Goal: Information Seeking & Learning: Check status

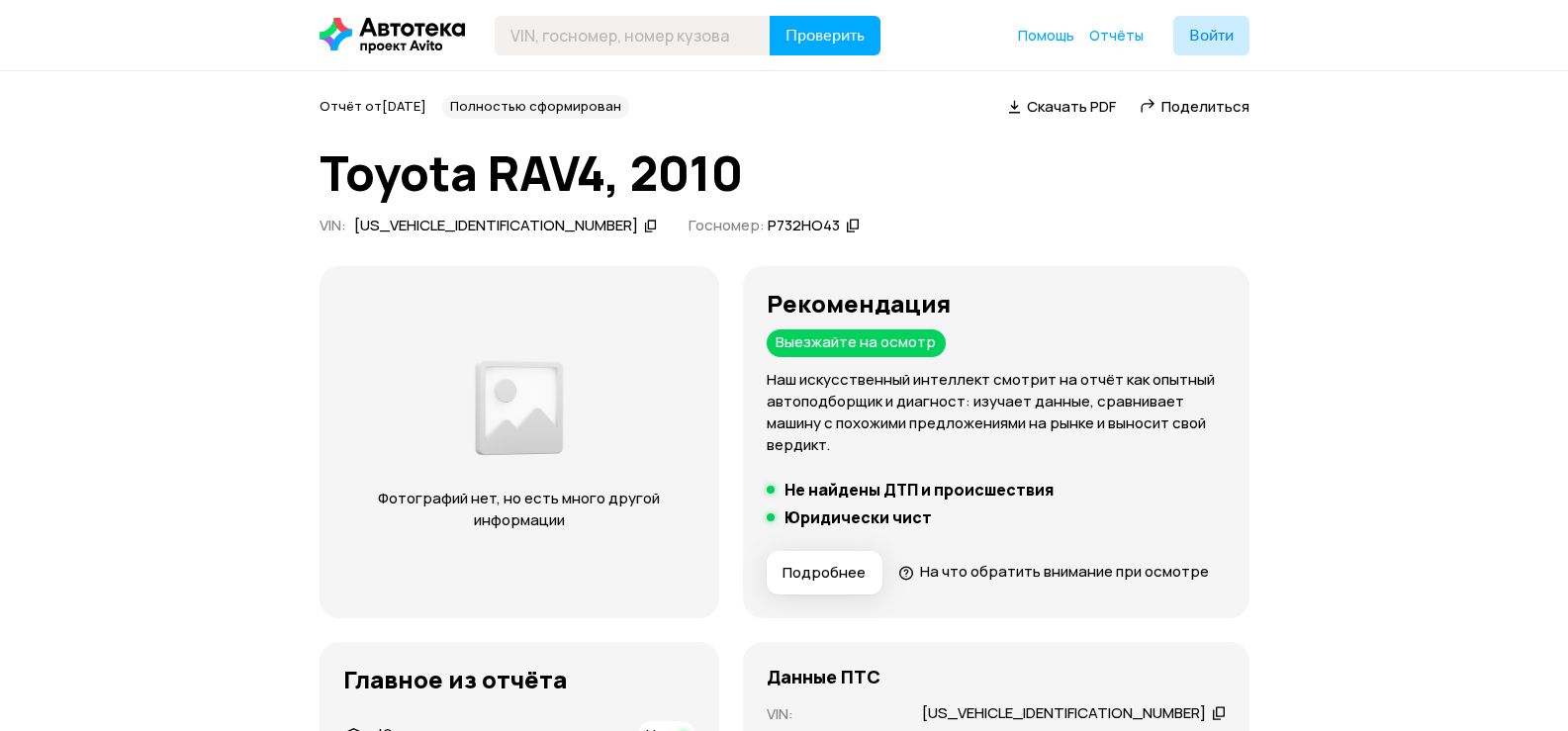
scroll to position [297, 0]
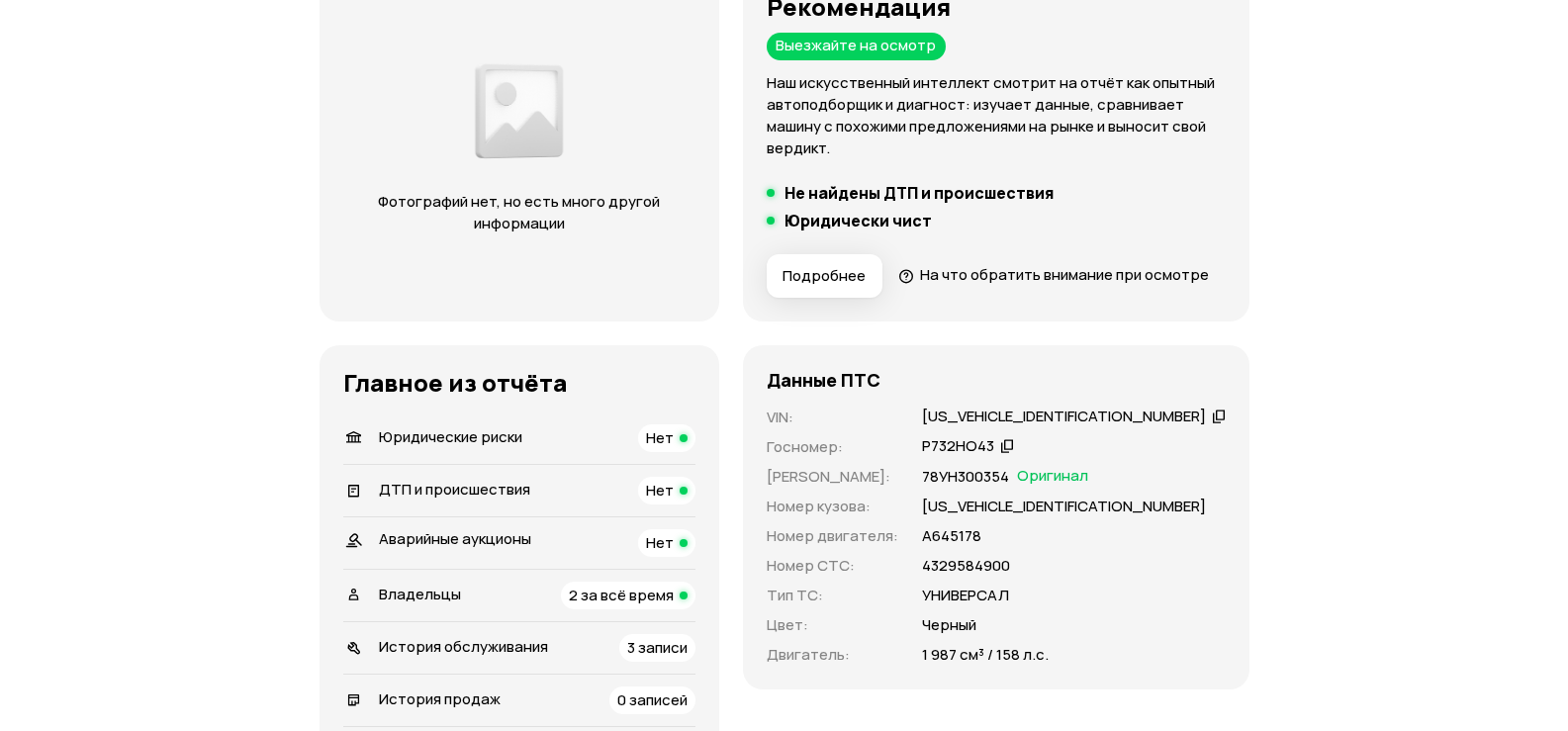
click at [1020, 427] on div "[US_VEHICLE_IDENTIFICATION_NUMBER]" at bounding box center [1065, 416] width 284 height 21
copy div "[US_VEHICLE_IDENTIFICATION_NUMBER]"
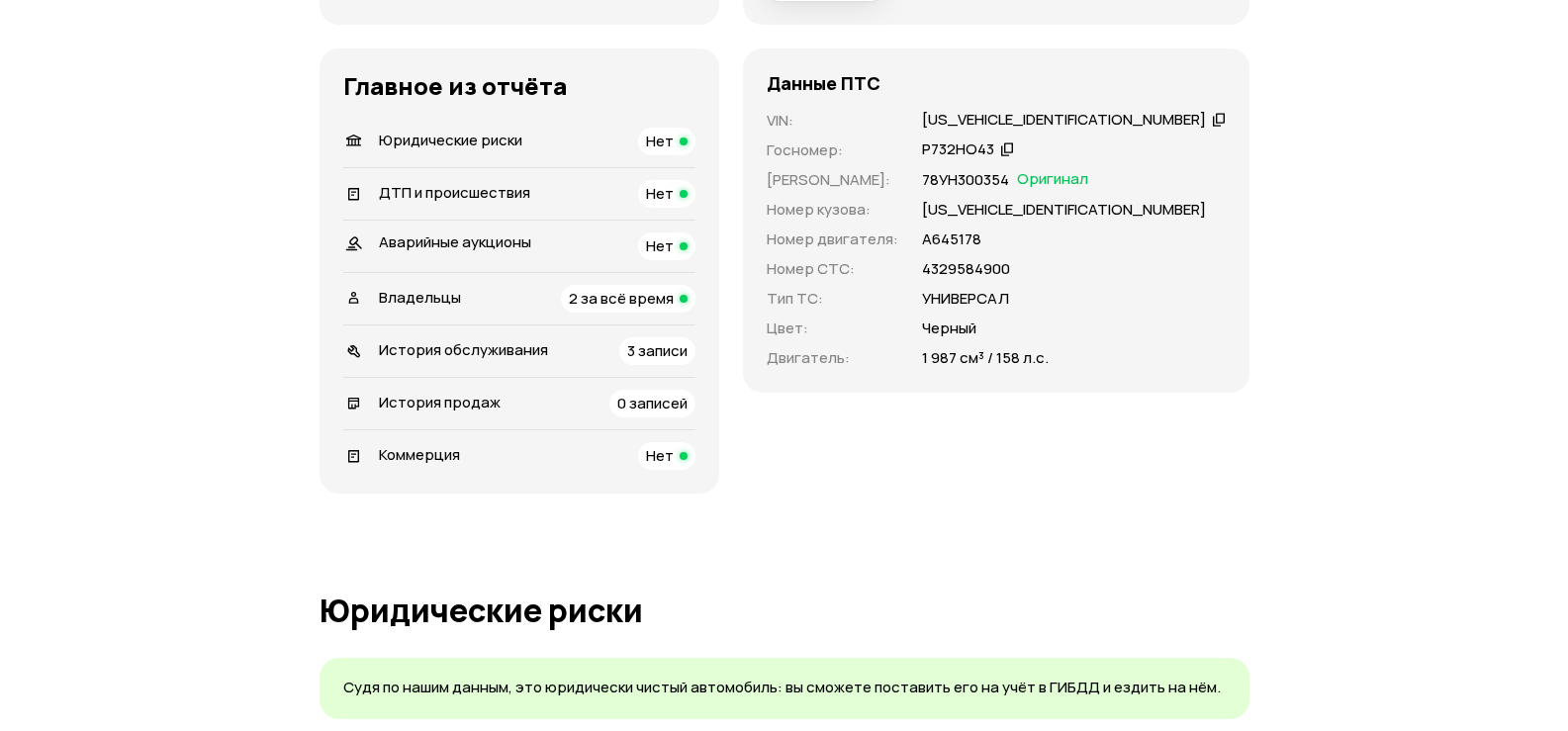
click at [687, 362] on span "3 записи" at bounding box center [657, 351] width 61 height 21
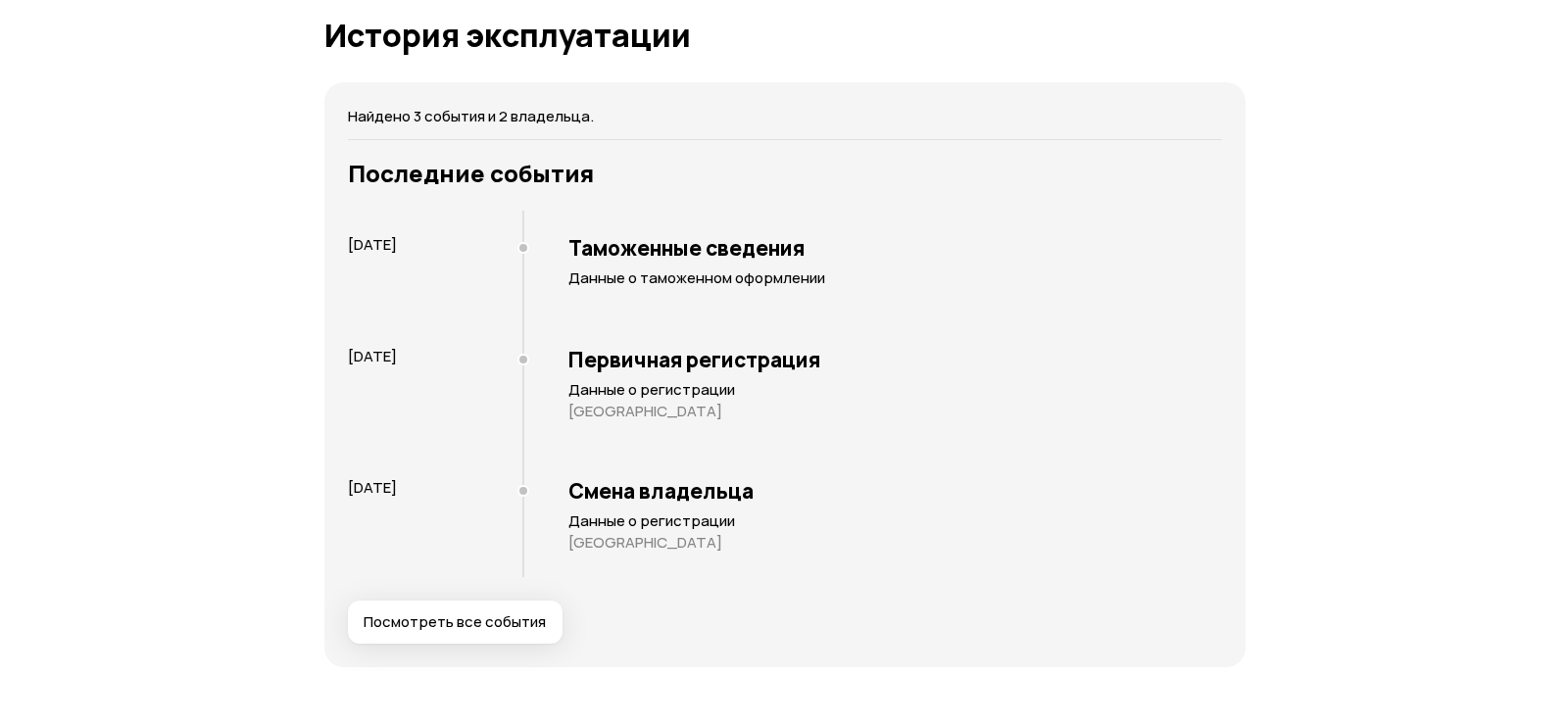
scroll to position [2887, 0]
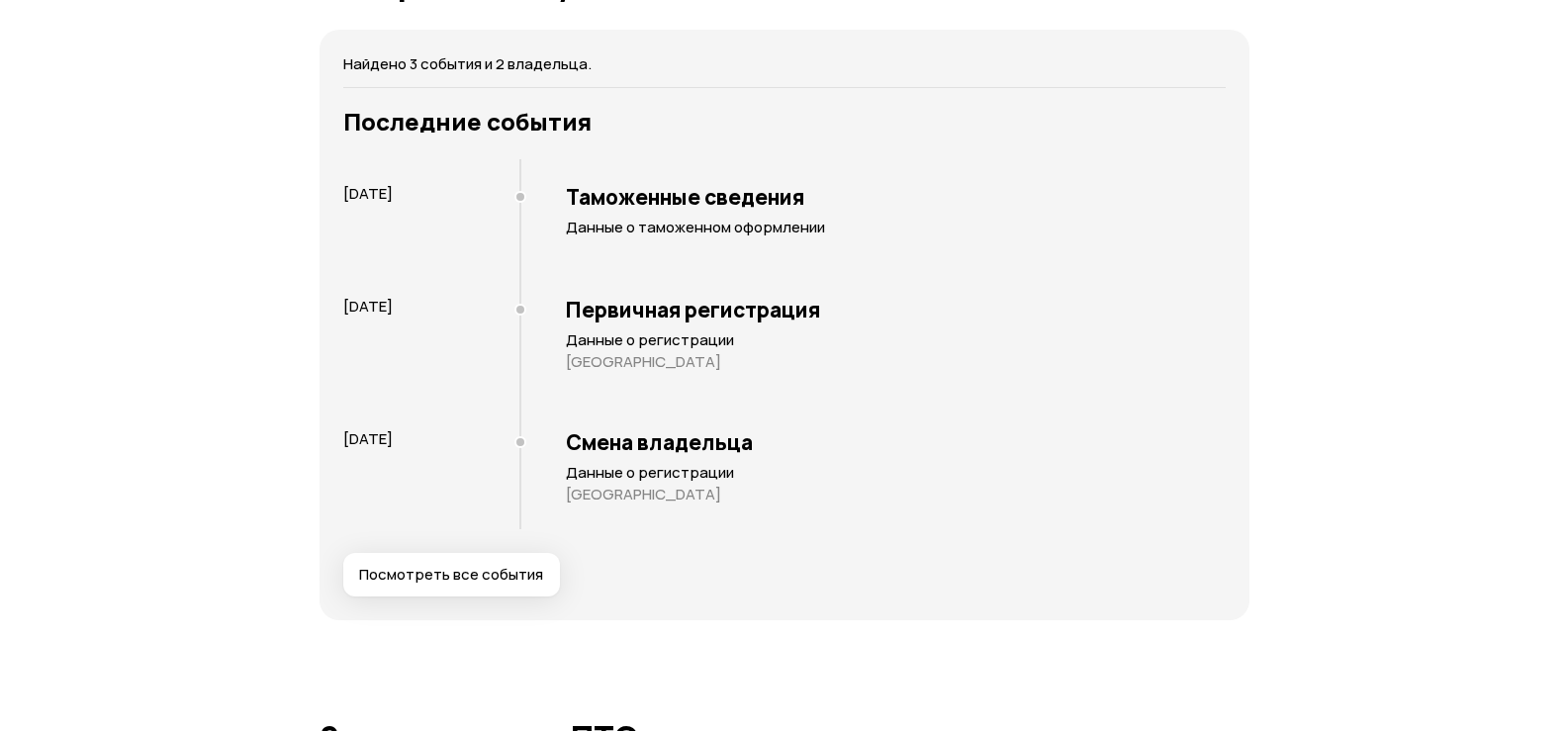
click at [508, 585] on span "Посмотреть все события" at bounding box center [451, 575] width 184 height 20
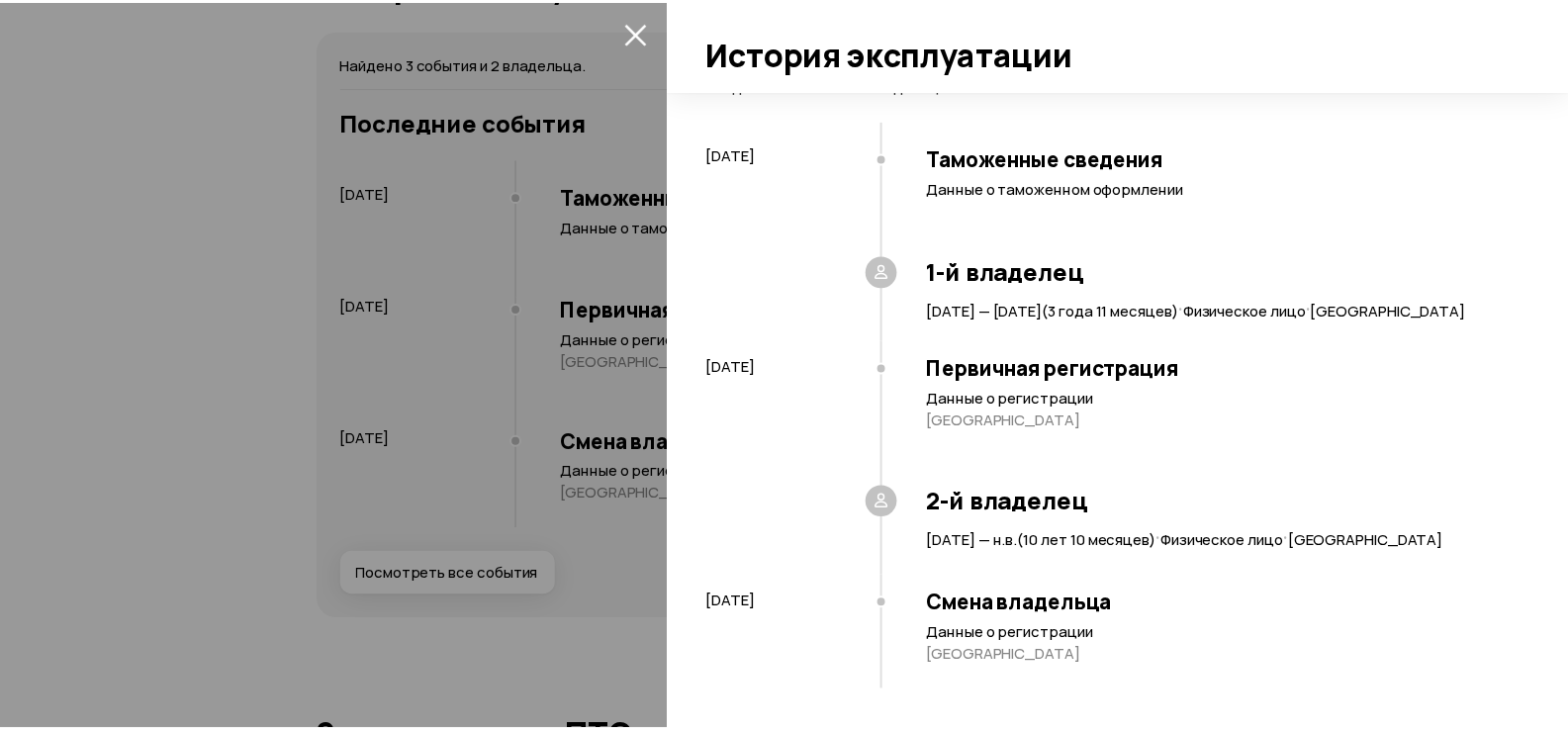
scroll to position [0, 0]
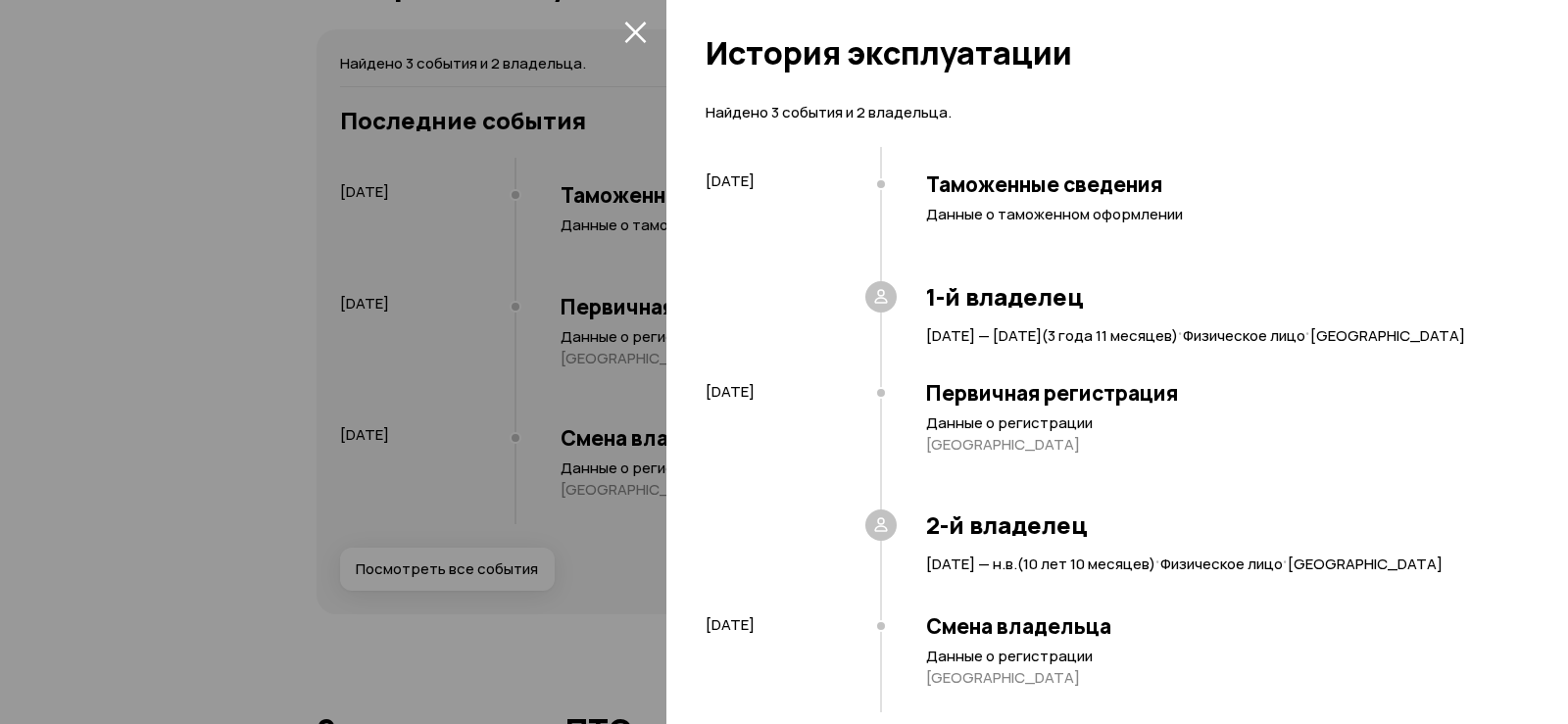
click at [633, 39] on icon "закрыть" at bounding box center [635, 31] width 23 height 23
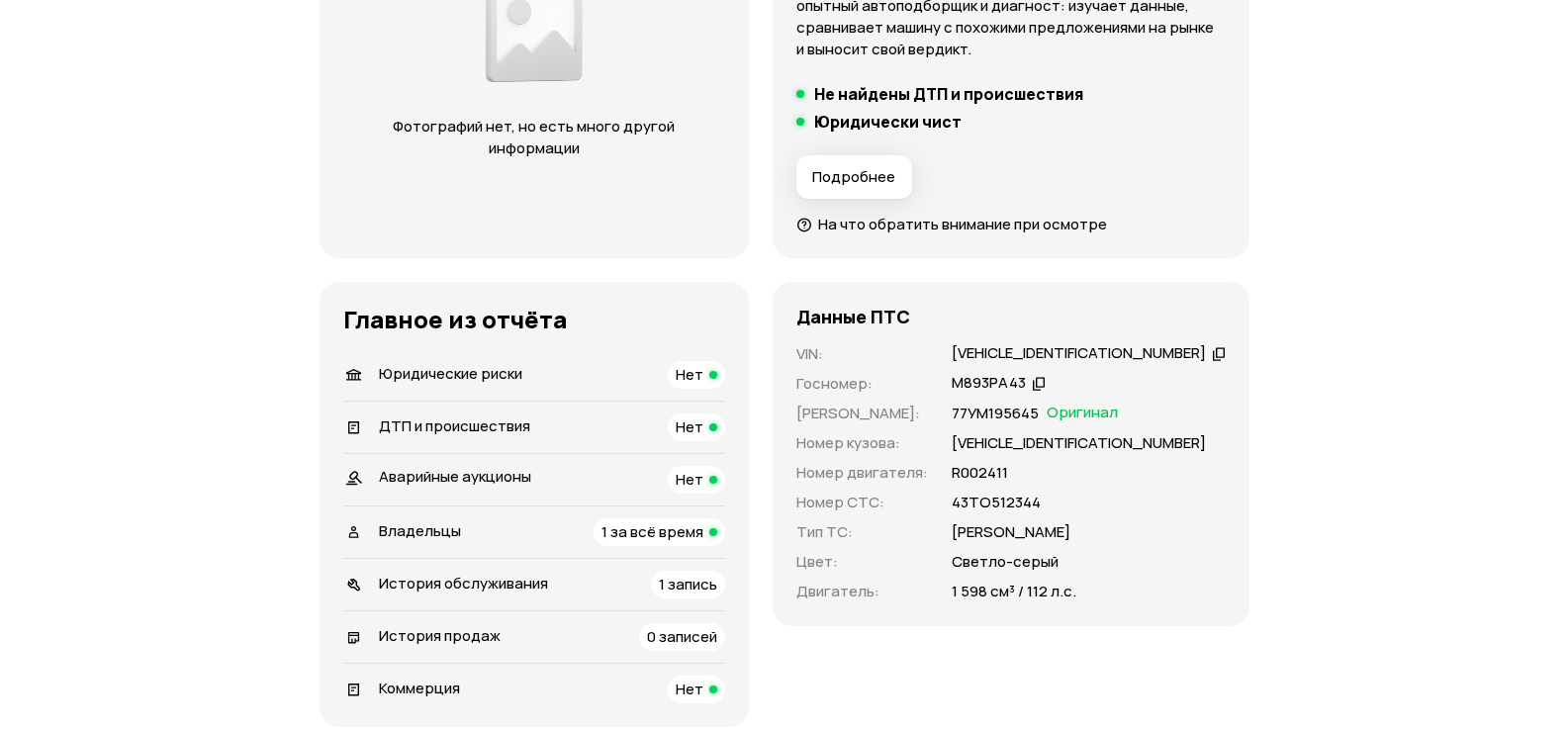
scroll to position [495, 0]
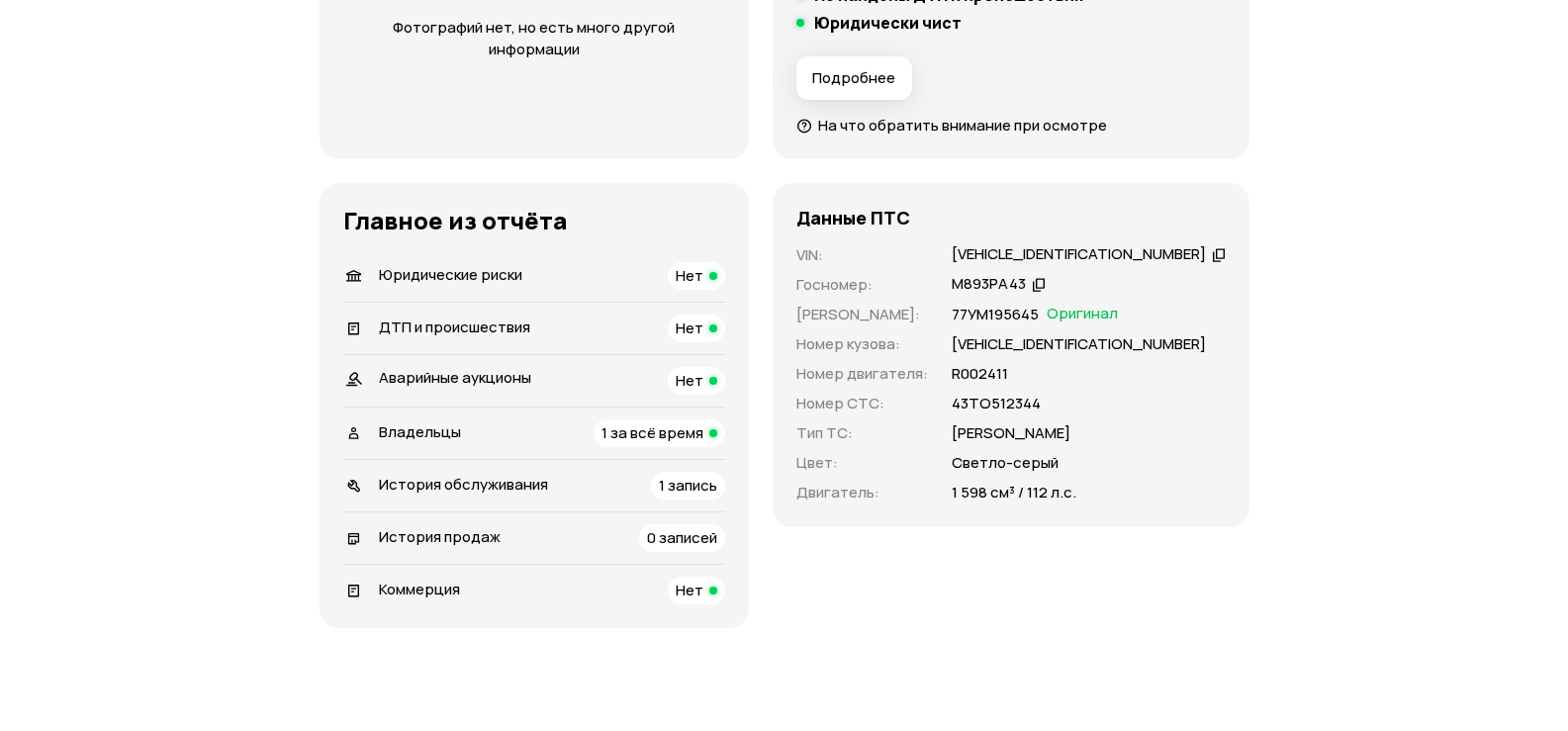
click at [687, 486] on span "1 запись" at bounding box center [688, 485] width 59 height 21
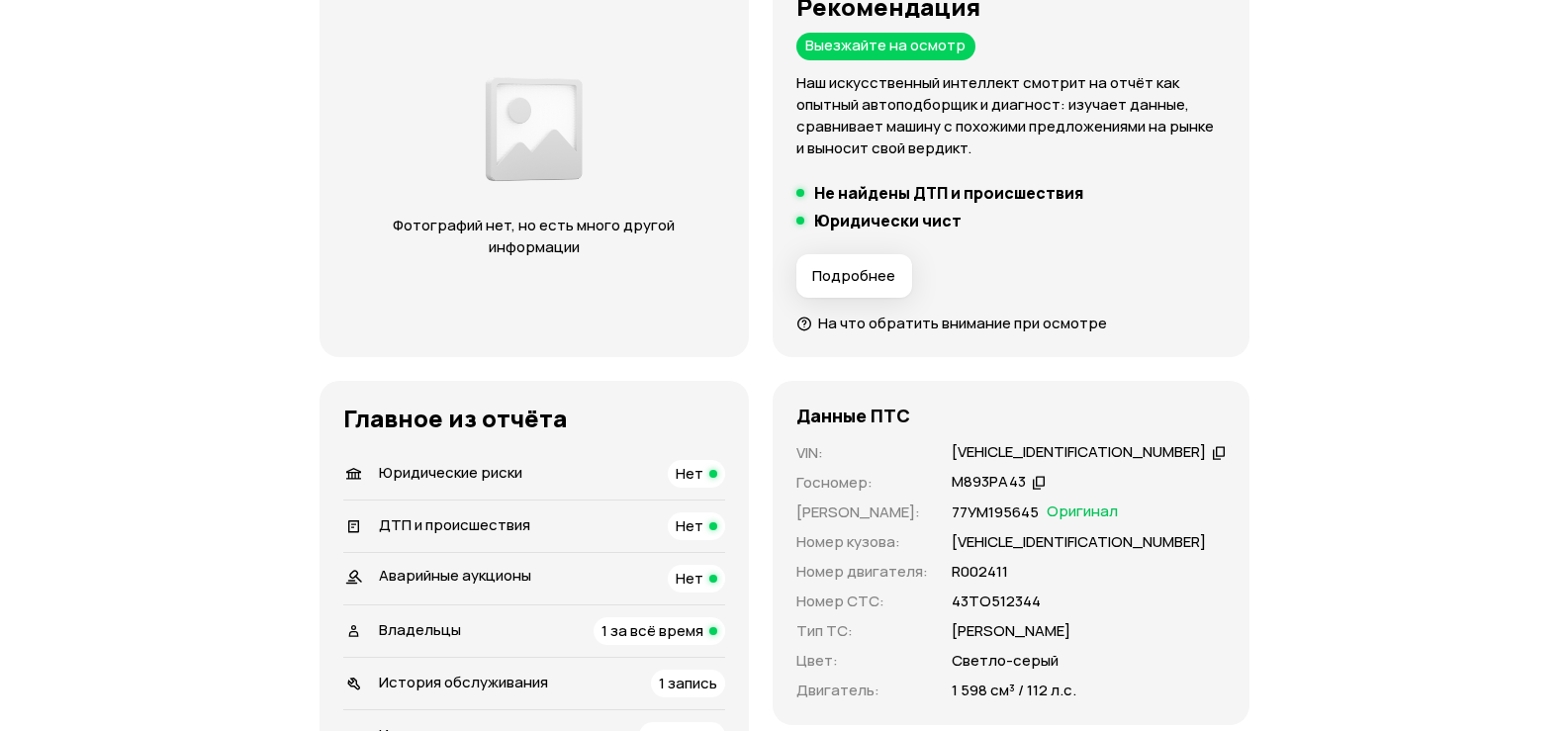
scroll to position [396, 0]
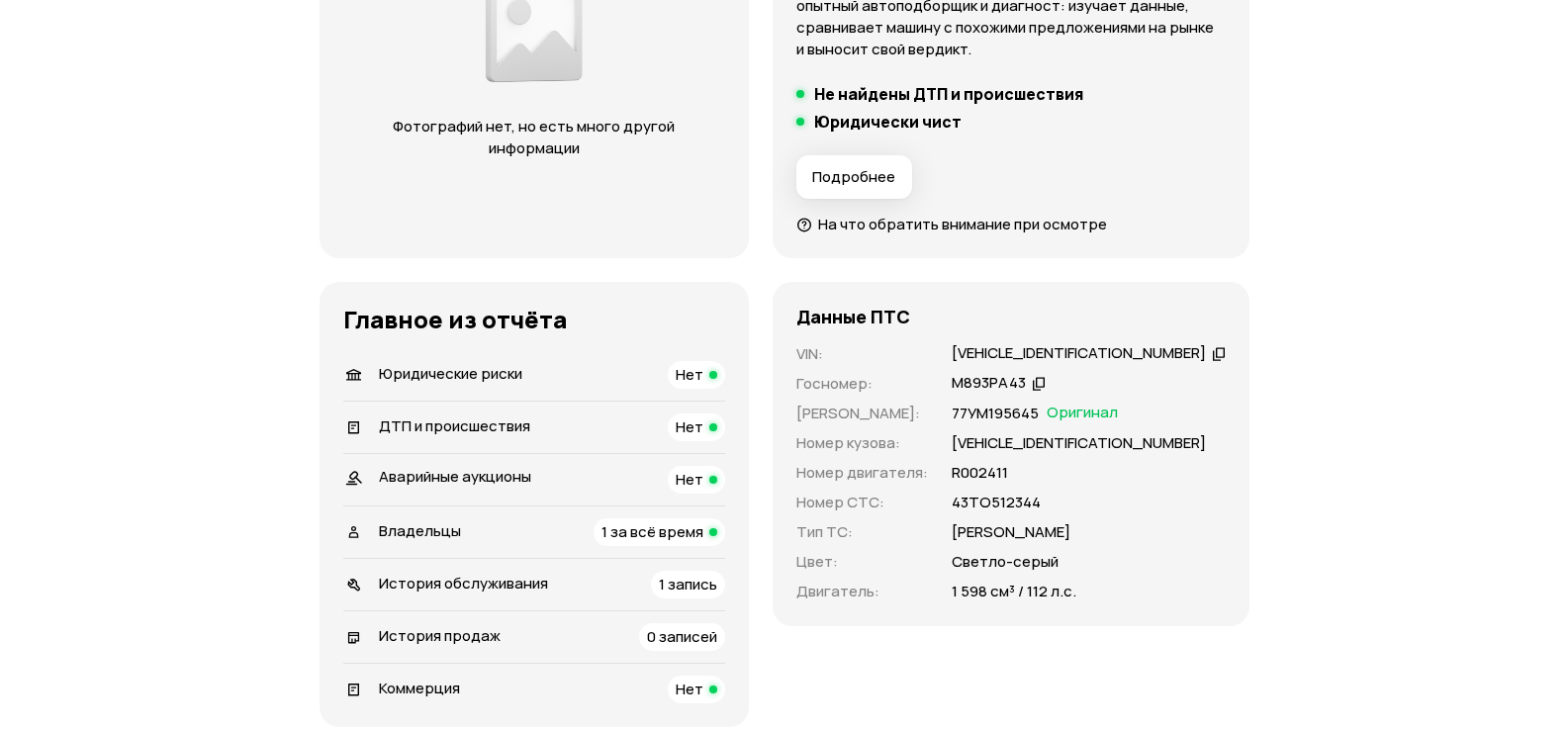
click at [1034, 347] on div "VF1BR2J0E42194058" at bounding box center [1078, 354] width 254 height 21
click at [1034, 347] on div "VF1BR2J0E42194058" at bounding box center [1076, 354] width 254 height 21
copy div "VF1BR2J0E42194058"
